Goal: Book appointment/travel/reservation

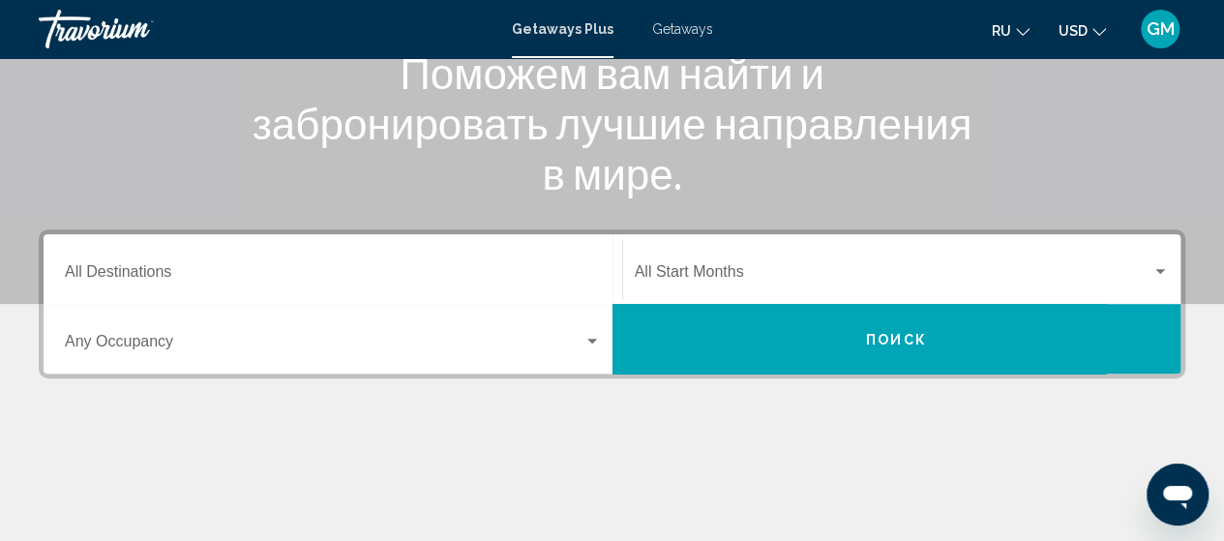
scroll to position [301, 0]
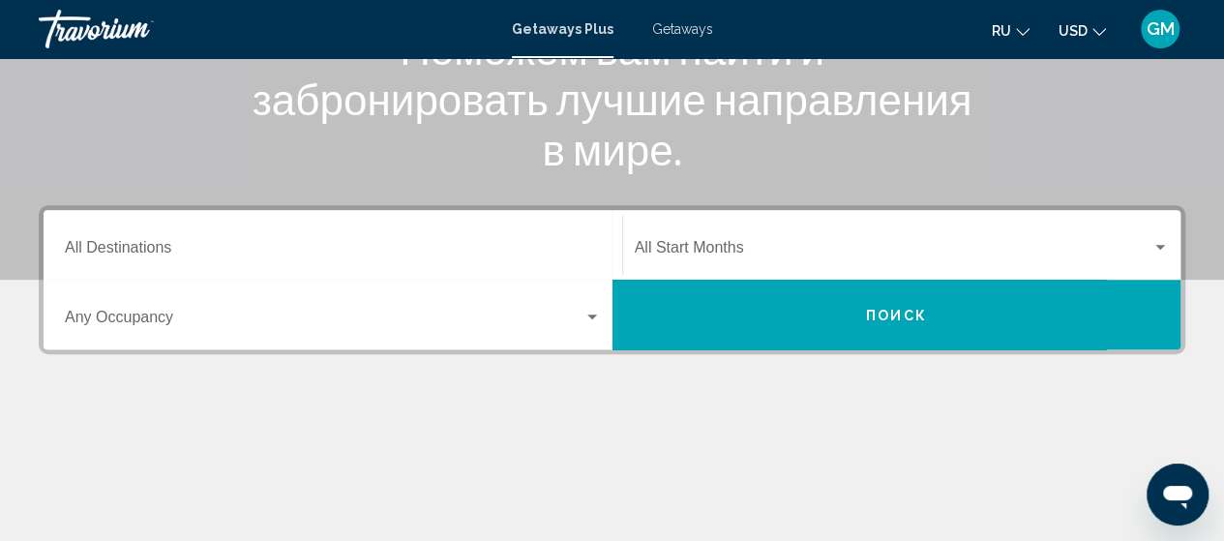
click at [488, 237] on div "Destination All Destinations" at bounding box center [333, 245] width 536 height 61
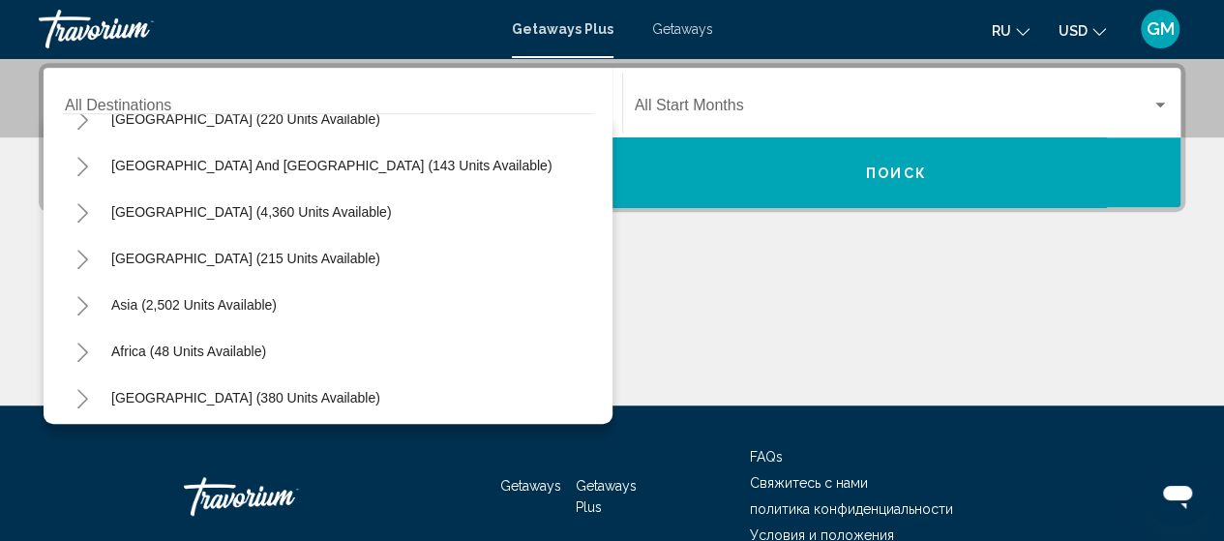
scroll to position [313, 0]
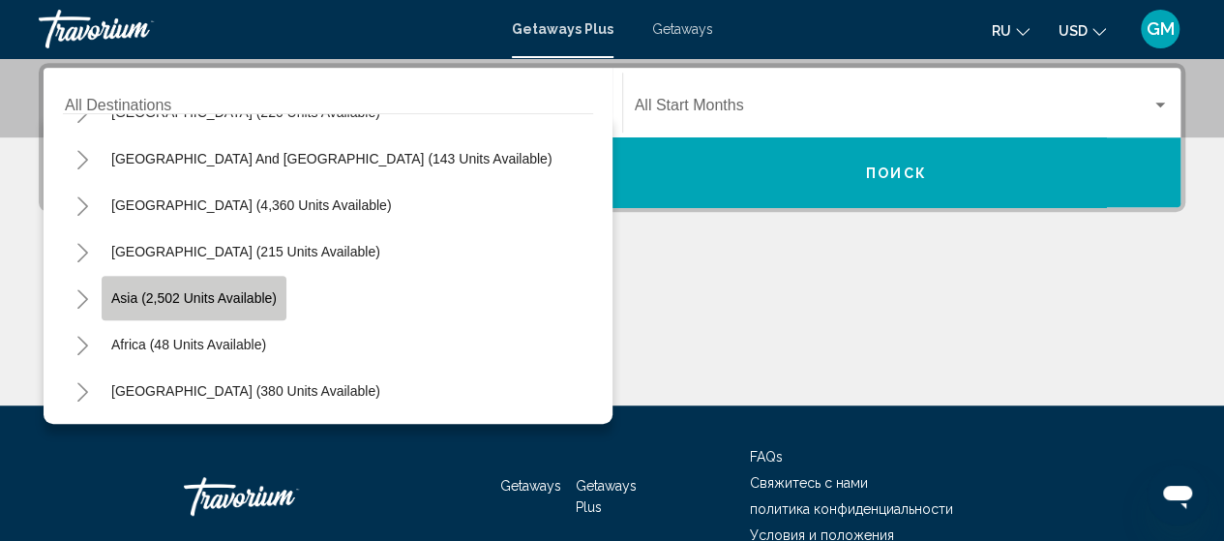
click at [206, 305] on button "Asia (2,502 units available)" at bounding box center [194, 298] width 185 height 45
type input "**********"
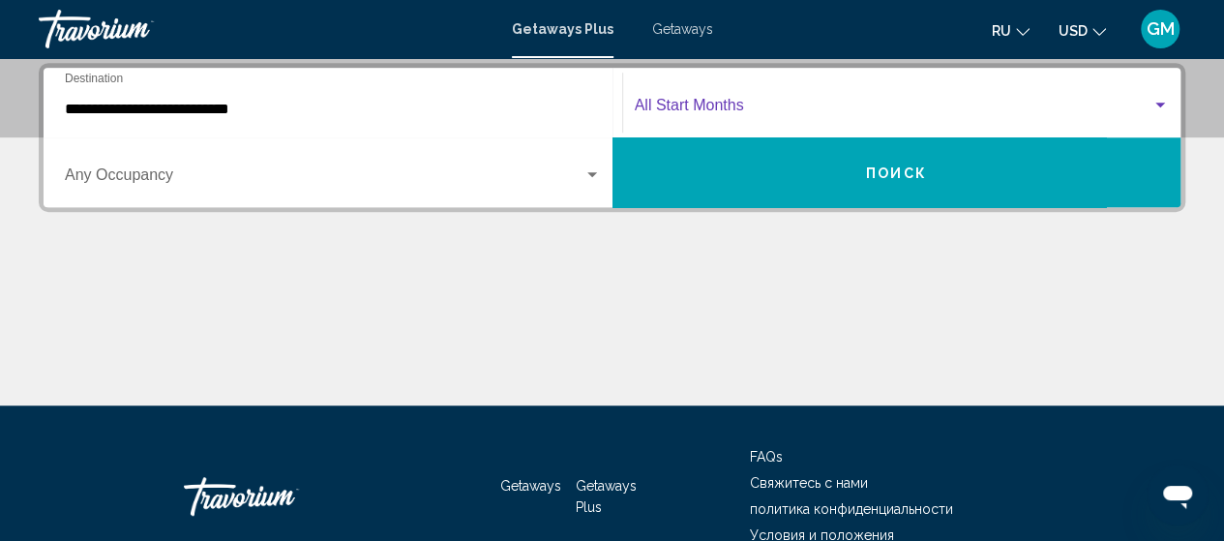
click at [1161, 104] on div "Search widget" at bounding box center [1160, 105] width 10 height 5
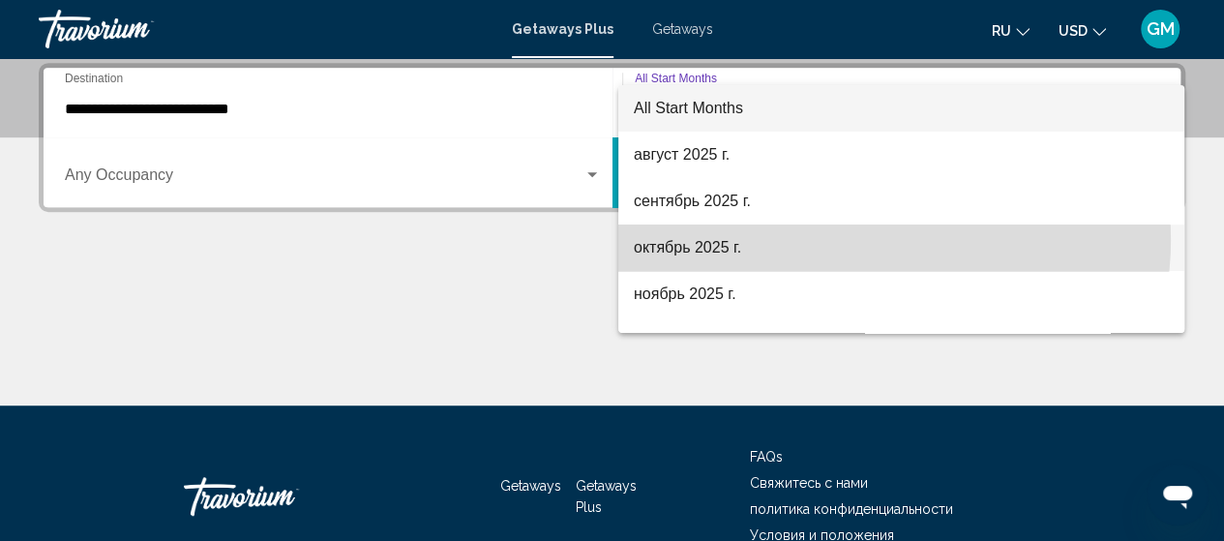
click at [875, 240] on span "октябрь 2025 г." at bounding box center [901, 247] width 535 height 46
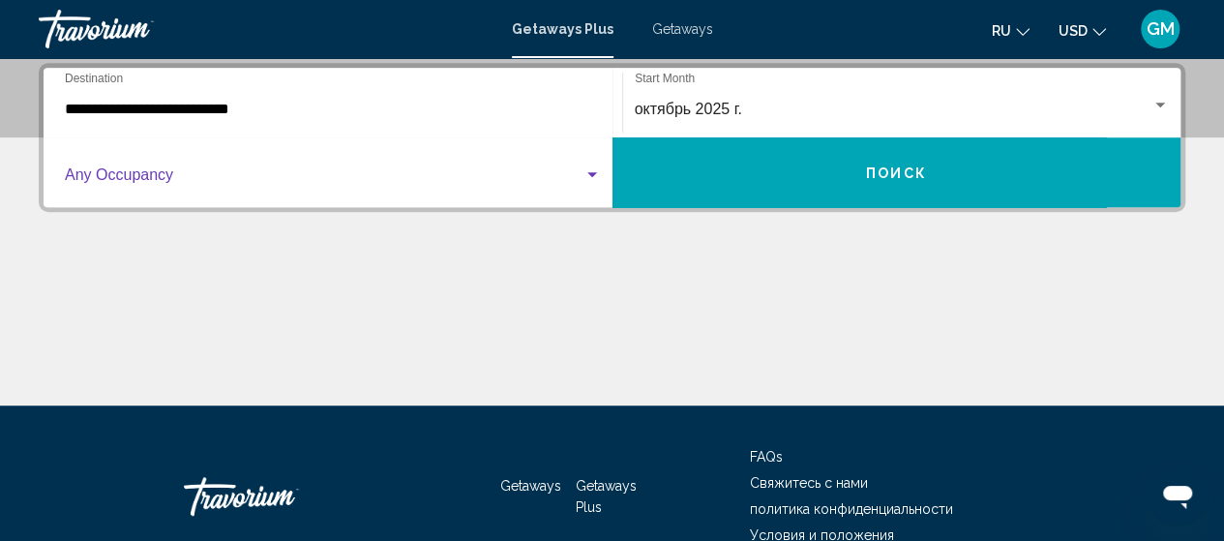
click at [586, 183] on div "Search widget" at bounding box center [333, 178] width 536 height 17
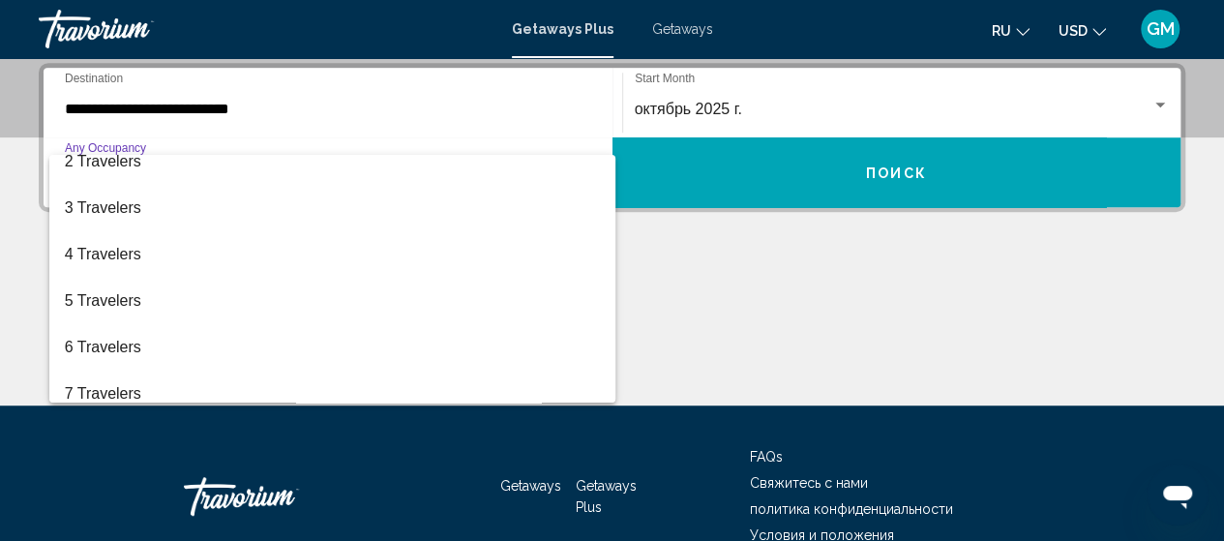
scroll to position [77, 0]
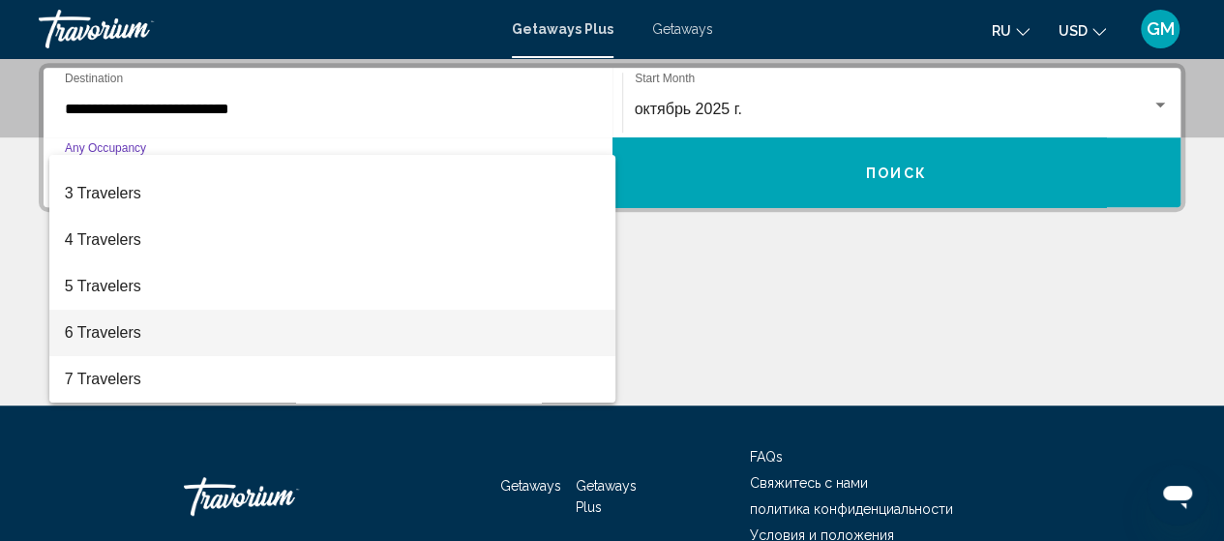
click at [228, 343] on span "6 Travelers" at bounding box center [333, 333] width 536 height 46
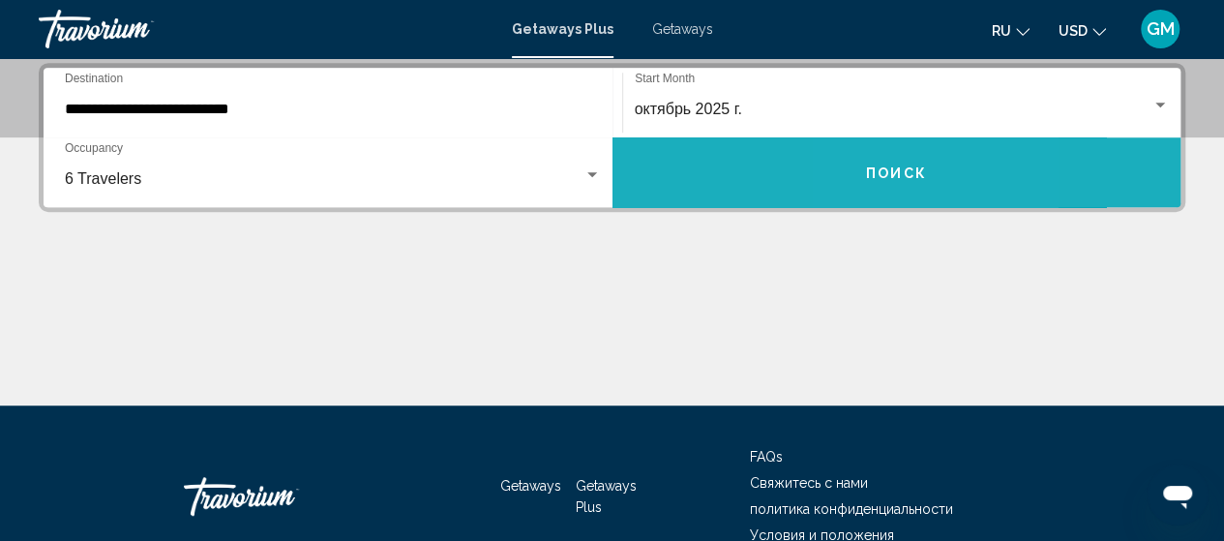
click at [875, 165] on span "Поиск" at bounding box center [896, 172] width 61 height 15
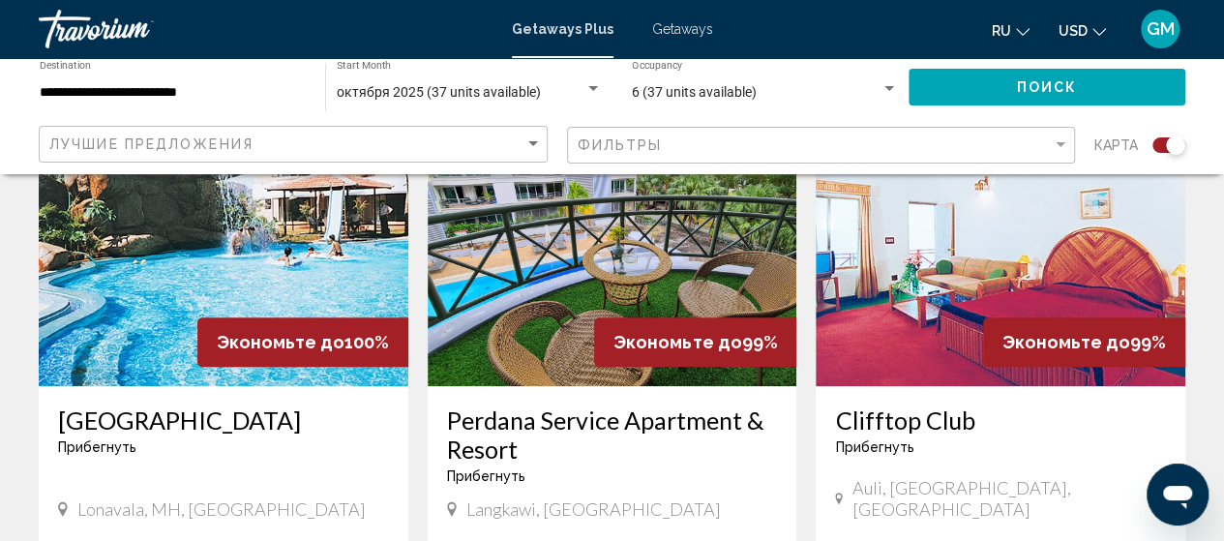
scroll to position [746, 0]
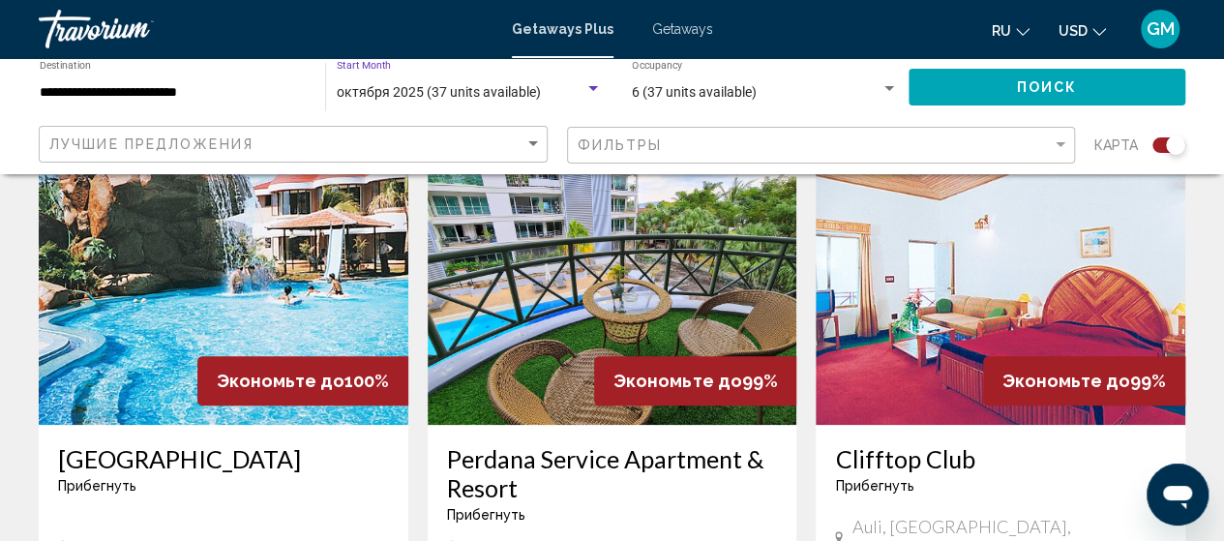
click at [464, 88] on span "октября 2025 (37 units available)" at bounding box center [439, 91] width 204 height 15
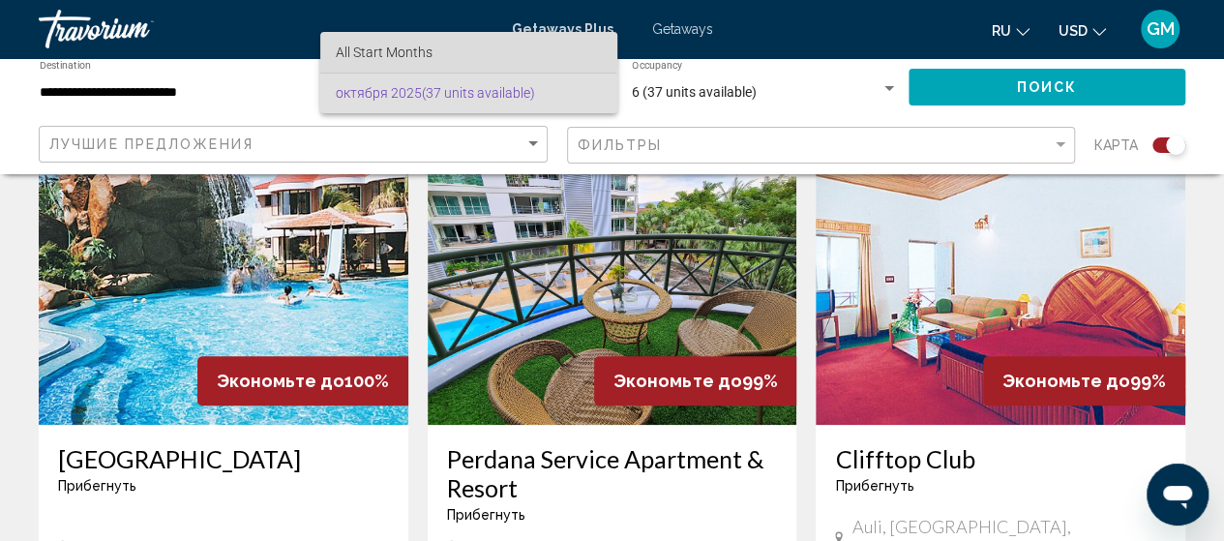
click at [446, 45] on span "All Start Months" at bounding box center [469, 52] width 266 height 41
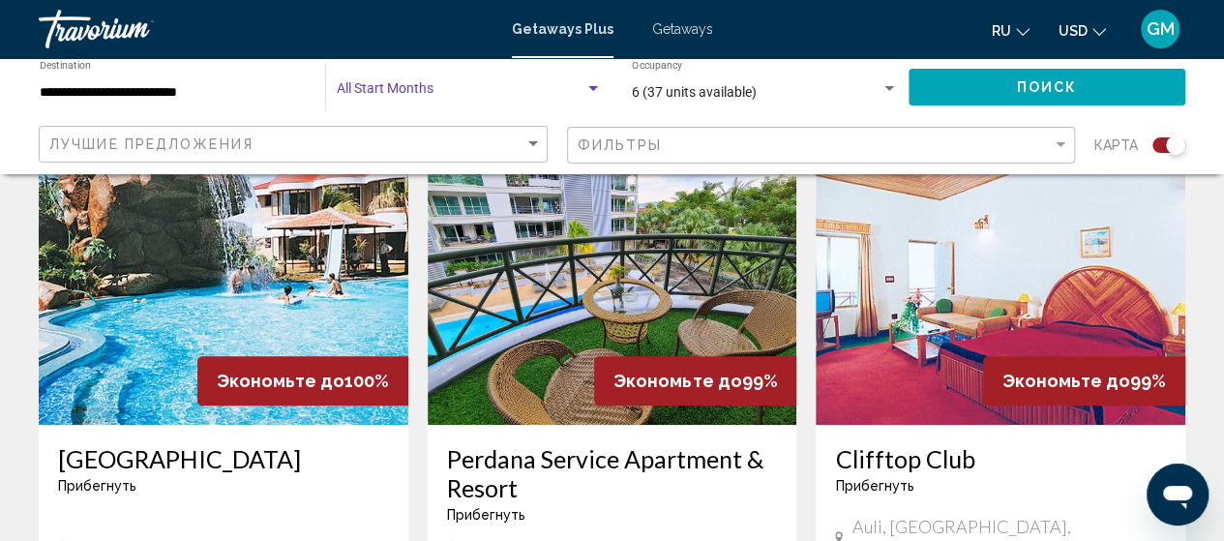
click at [598, 84] on div "Search widget" at bounding box center [592, 88] width 17 height 15
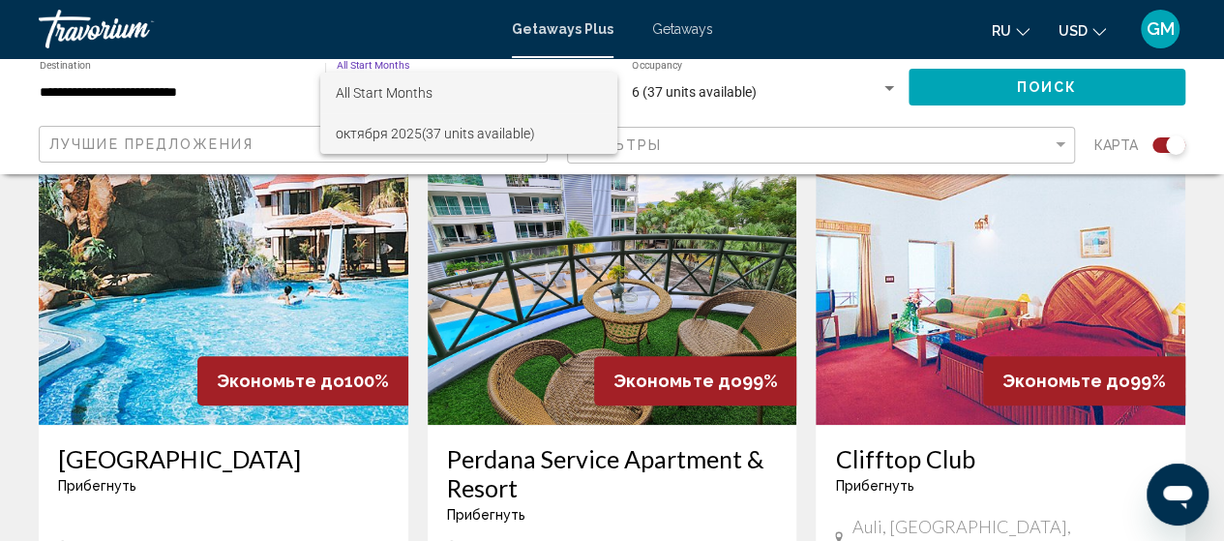
click at [590, 138] on span "октября 2025 (37 units available)" at bounding box center [469, 133] width 266 height 41
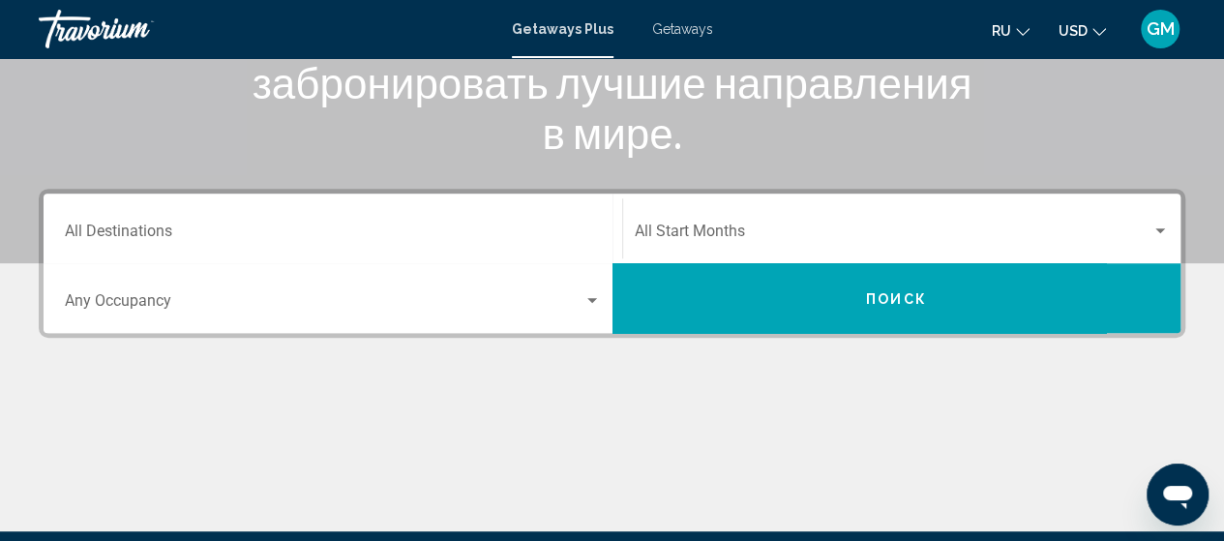
scroll to position [330, 0]
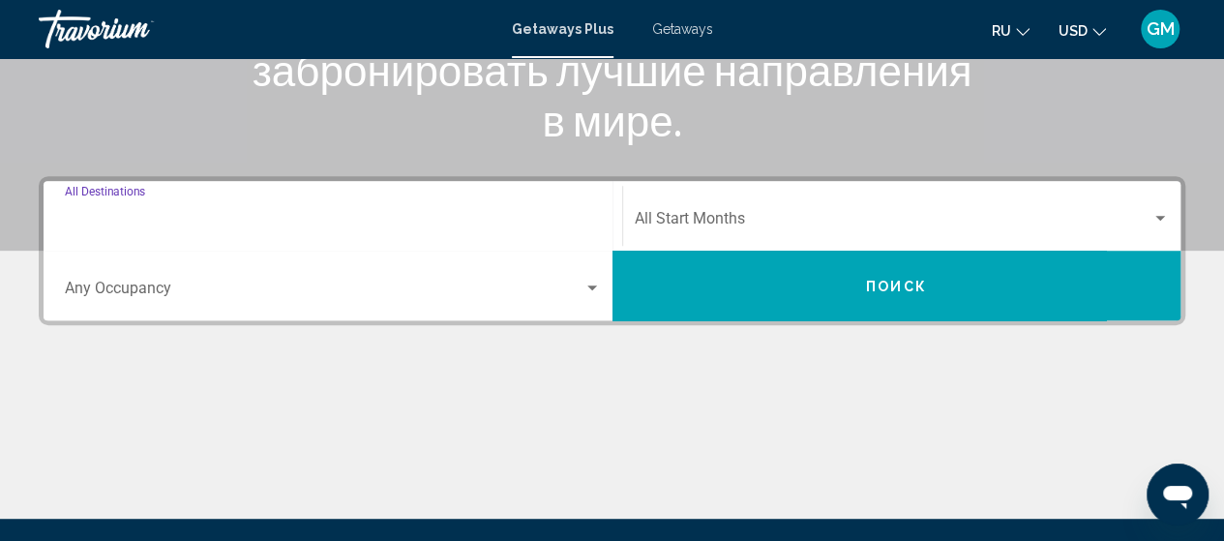
click at [522, 218] on input "Destination All Destinations" at bounding box center [333, 222] width 536 height 17
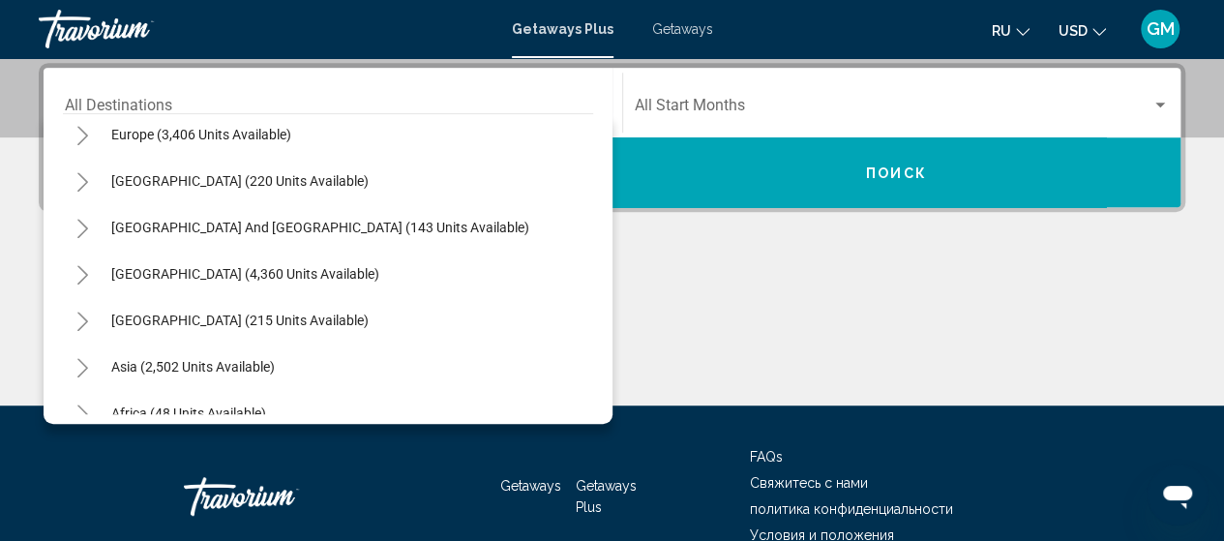
scroll to position [270, 0]
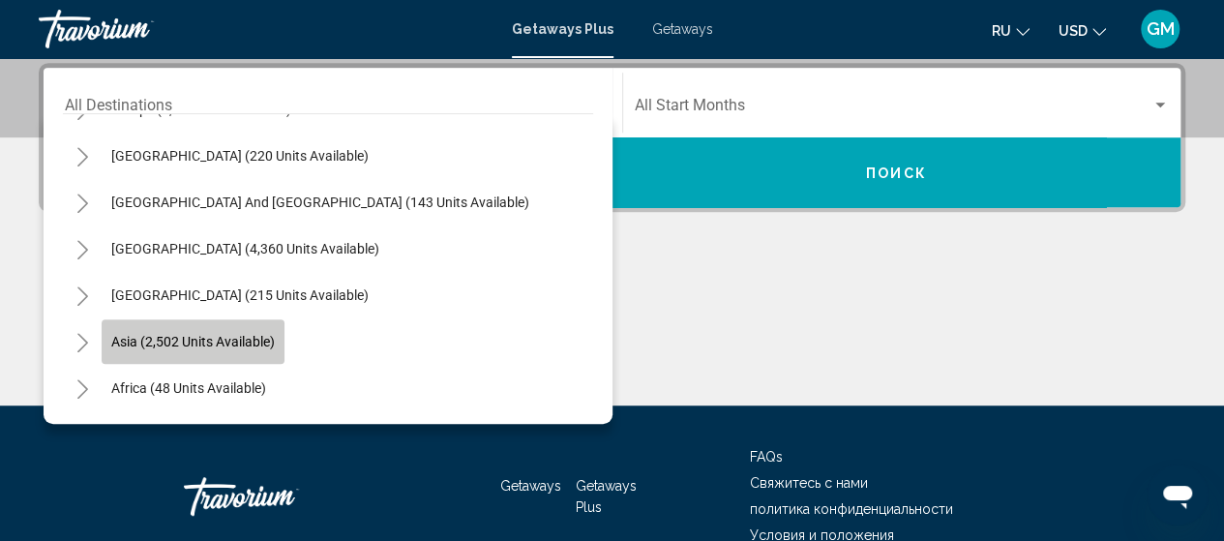
click at [236, 343] on span "Asia (2,502 units available)" at bounding box center [193, 341] width 164 height 15
type input "**********"
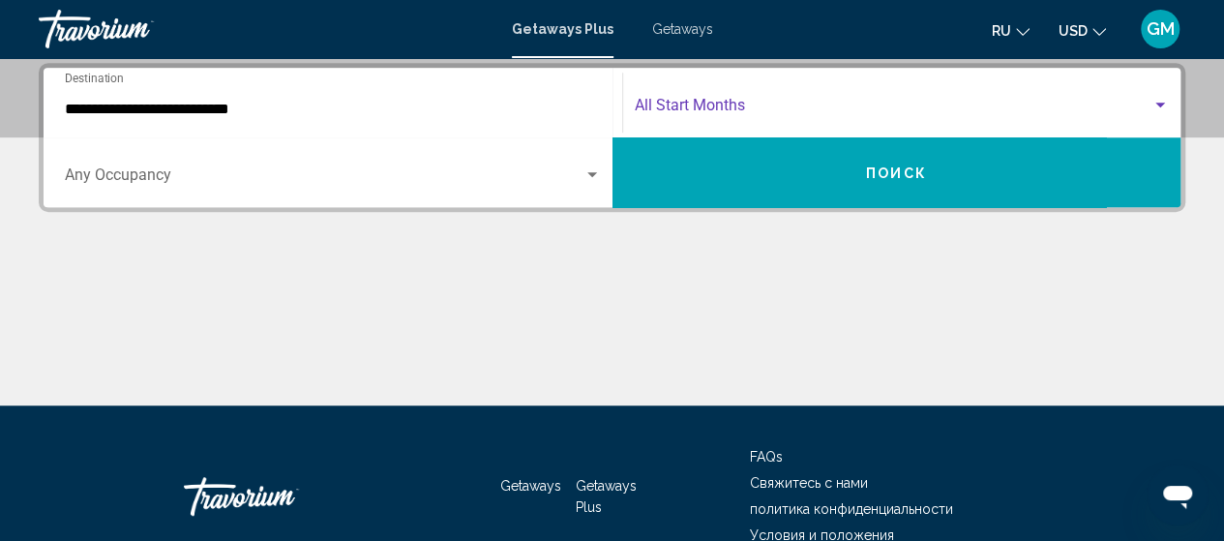
click at [1153, 100] on div "Search widget" at bounding box center [1159, 105] width 17 height 15
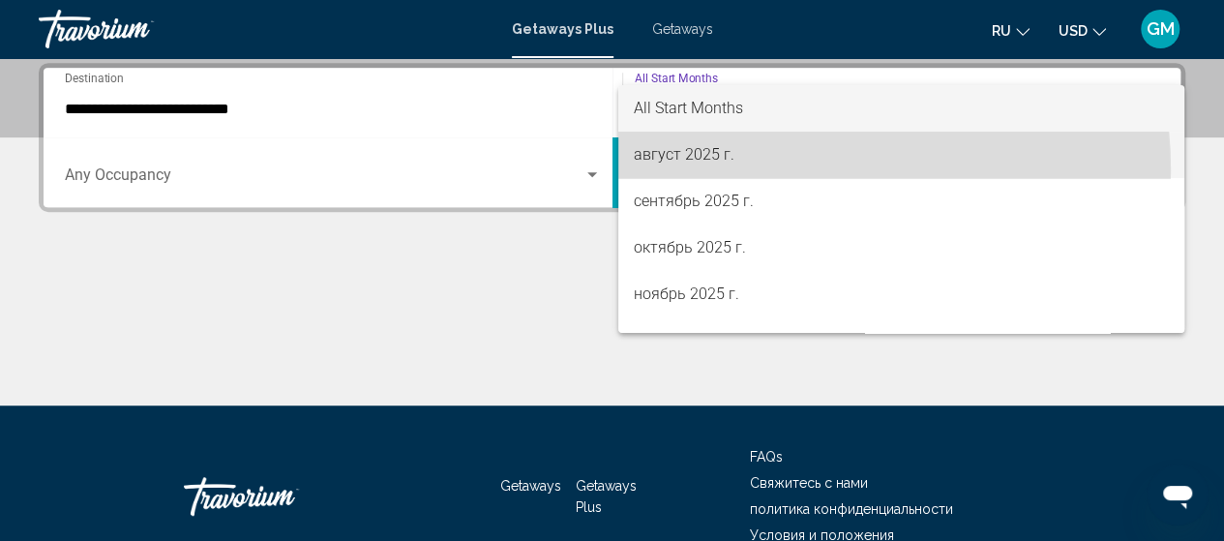
click at [728, 171] on span "август 2025 г." at bounding box center [901, 155] width 535 height 46
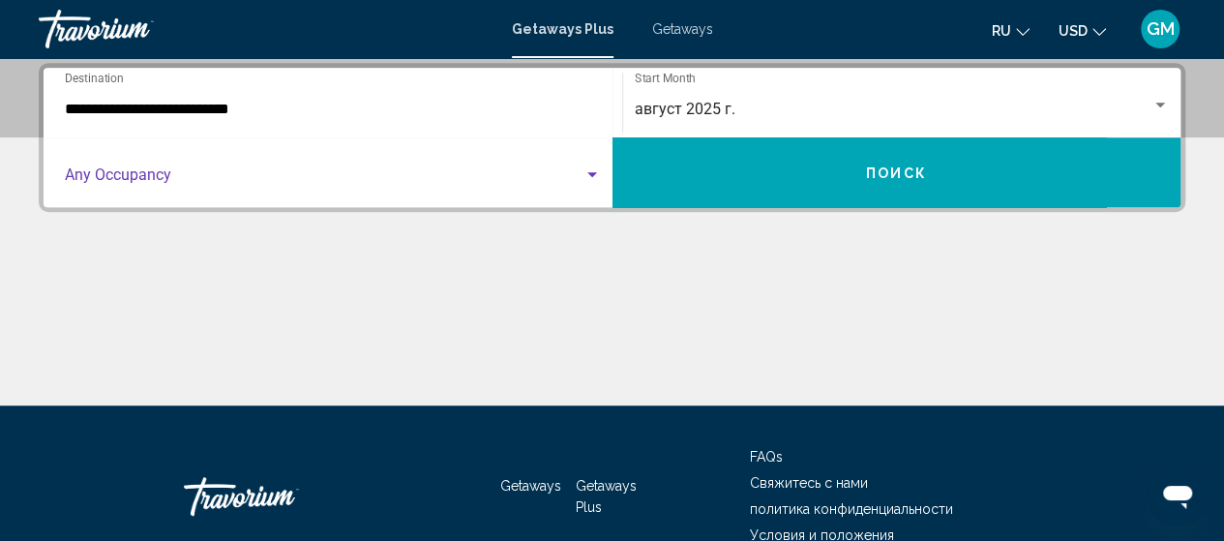
click at [589, 177] on div "Search widget" at bounding box center [591, 174] width 17 height 15
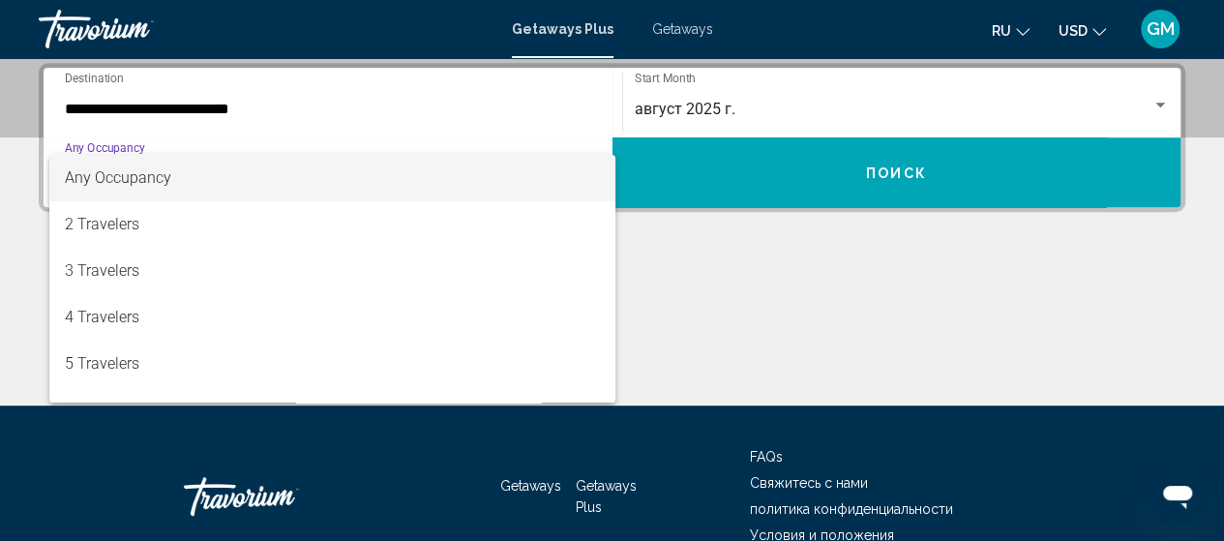
scroll to position [39, 0]
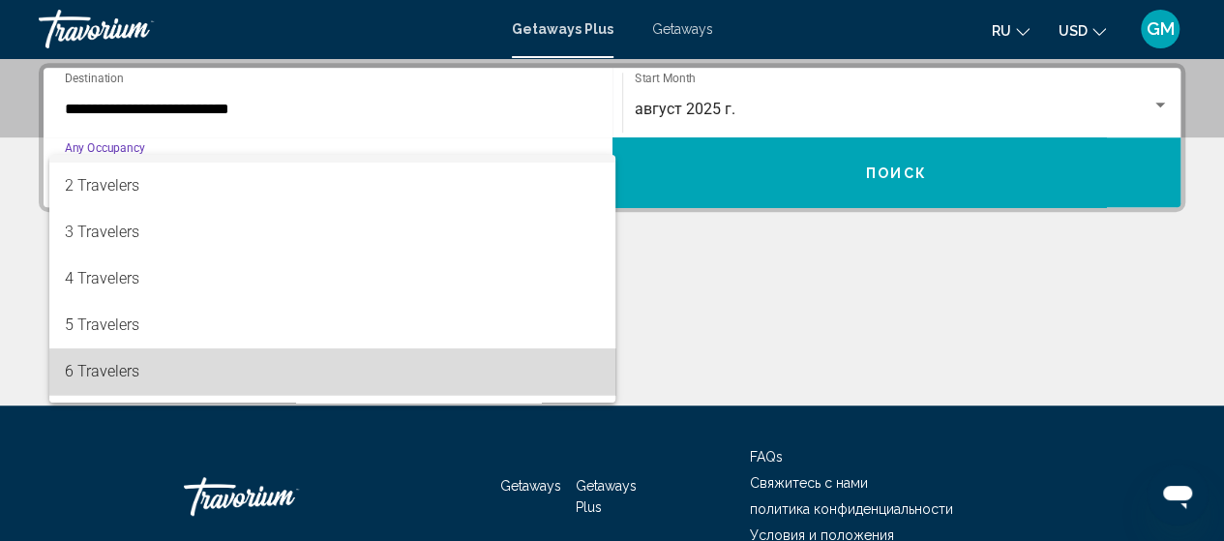
click at [343, 373] on span "6 Travelers" at bounding box center [333, 371] width 536 height 46
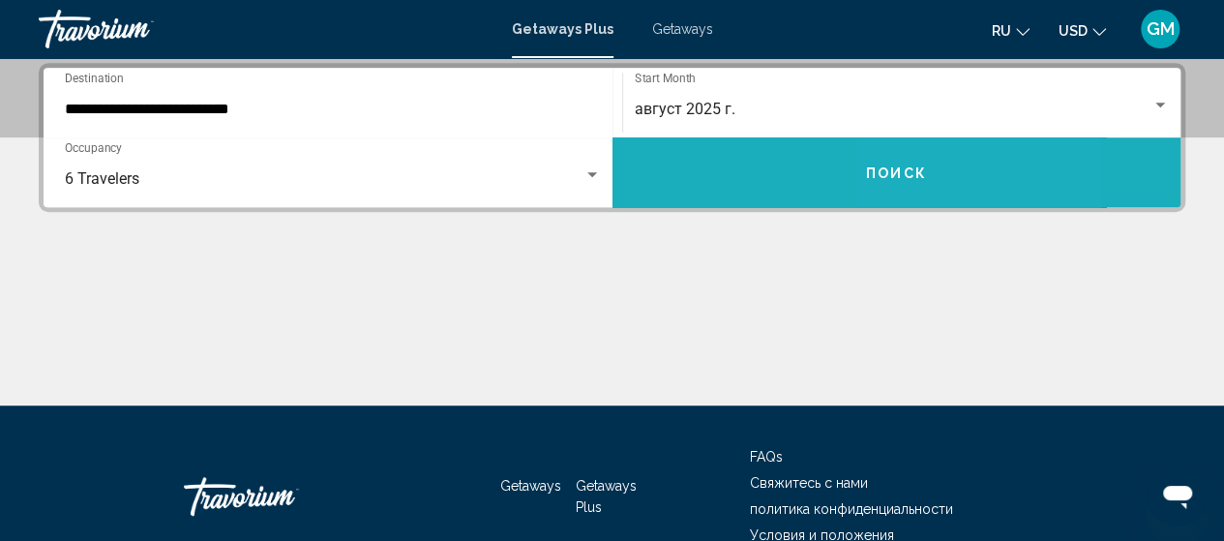
click at [929, 181] on button "Поиск" at bounding box center [896, 172] width 569 height 70
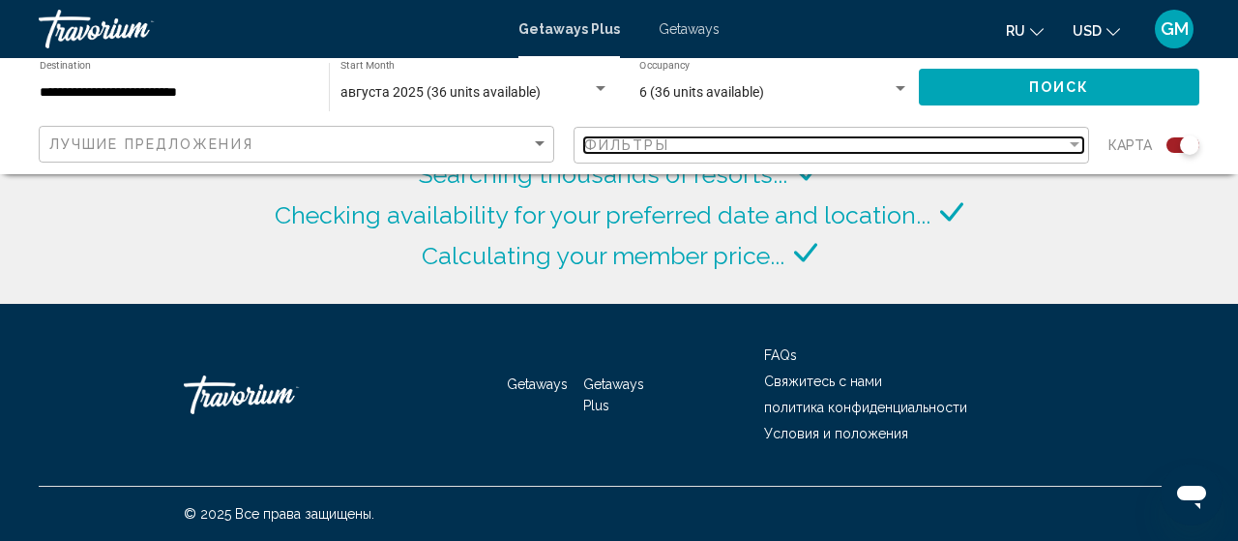
click at [1075, 146] on div "Filter" at bounding box center [1075, 144] width 10 height 5
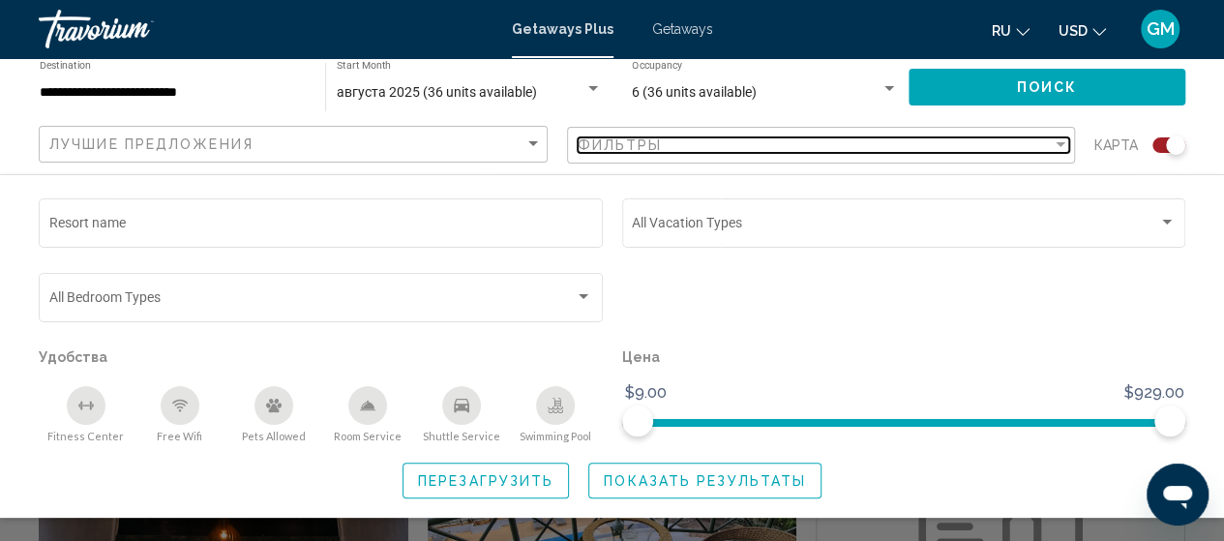
scroll to position [513, 0]
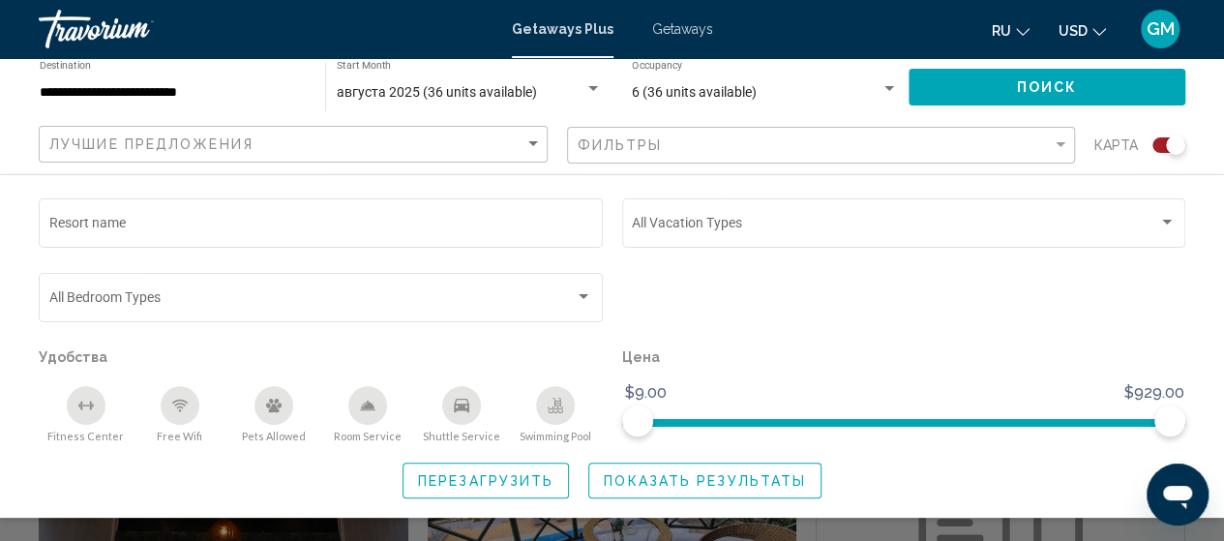
click at [1195, 307] on div "Resort name Vacation Types All Vacation Types Bedroom Types All Bedroom Types У…" at bounding box center [612, 346] width 1224 height 304
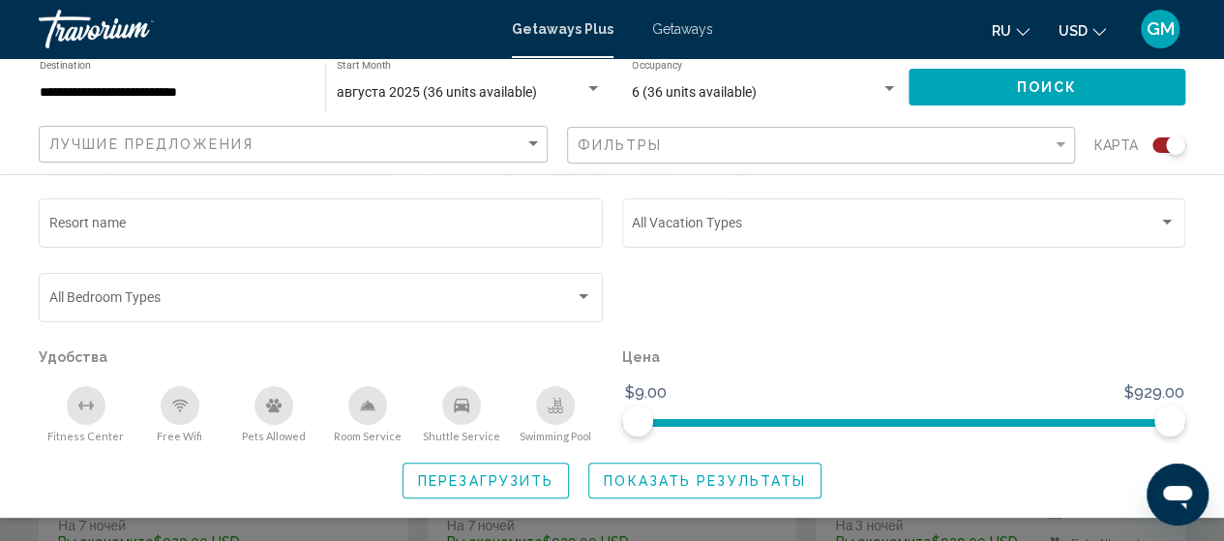
scroll to position [908, 0]
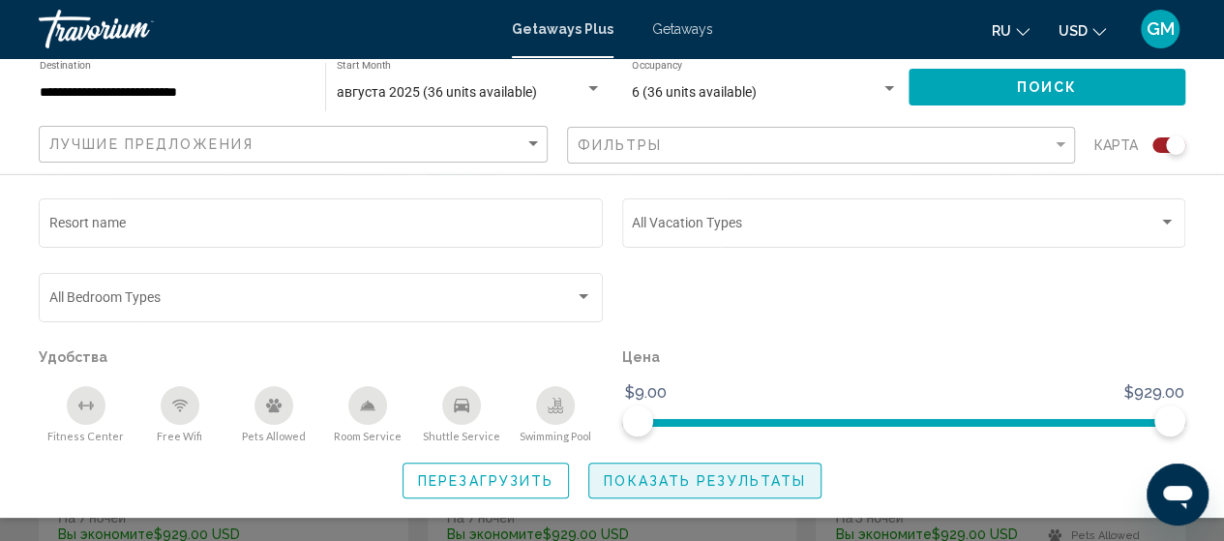
click at [768, 492] on button "Показать результаты" at bounding box center [704, 480] width 233 height 36
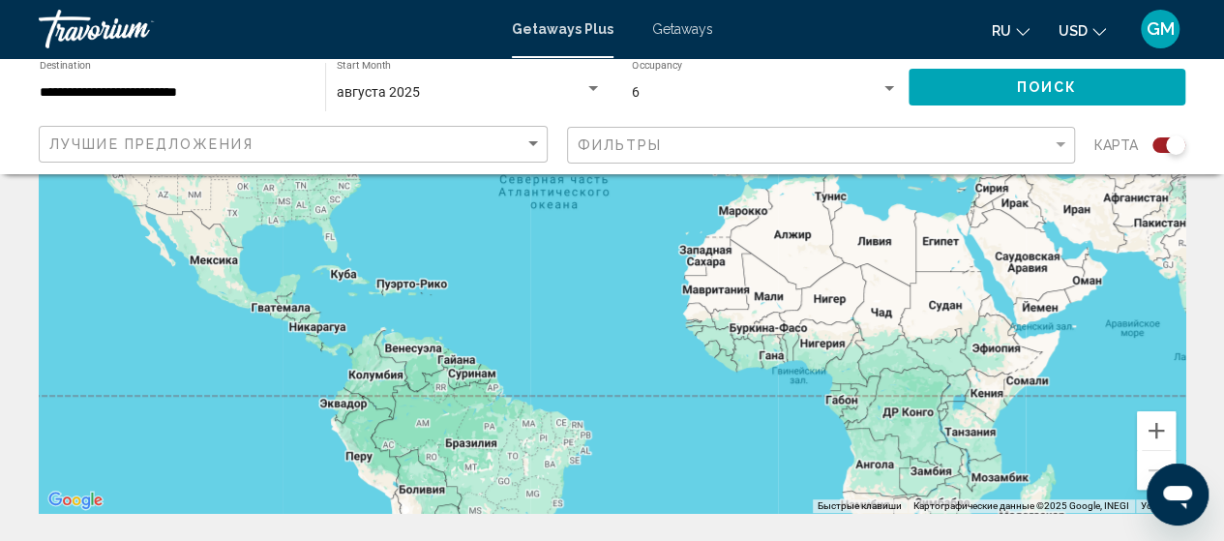
scroll to position [253, 0]
